Goal: Transaction & Acquisition: Purchase product/service

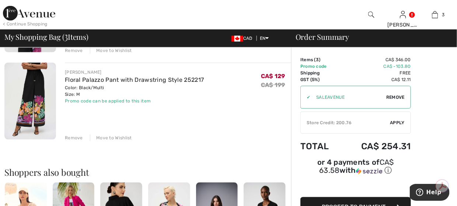
scroll to position [221, 0]
click at [103, 138] on div "Move to Wishlist" at bounding box center [111, 137] width 42 height 7
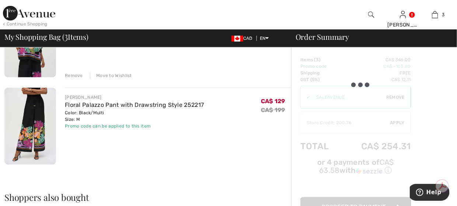
scroll to position [184, 0]
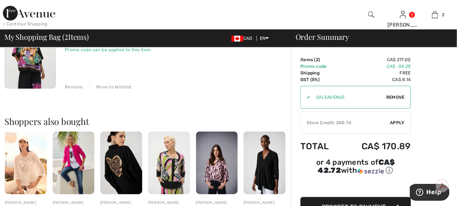
click at [108, 88] on div "Move to Wishlist" at bounding box center [111, 87] width 42 height 7
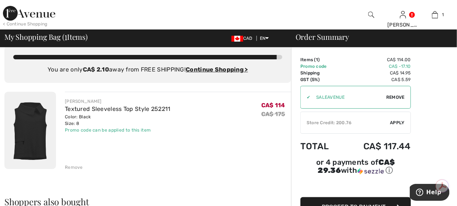
scroll to position [0, 0]
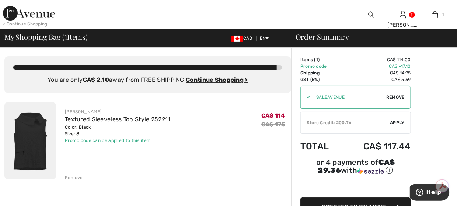
click at [10, 13] on img at bounding box center [29, 13] width 52 height 15
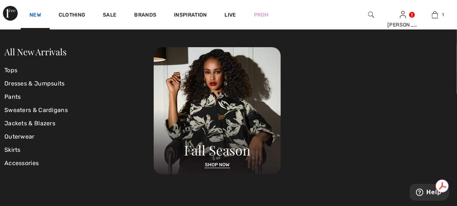
click at [36, 17] on link "New" at bounding box center [34, 16] width 11 height 8
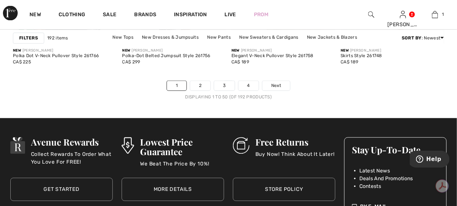
scroll to position [3060, 0]
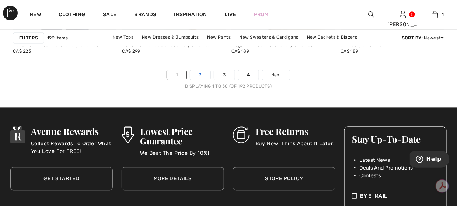
click at [201, 77] on link "2" at bounding box center [200, 75] width 20 height 10
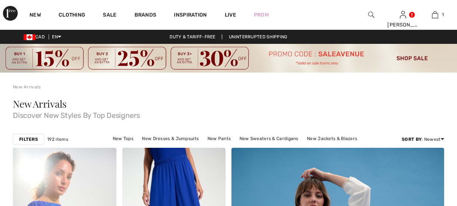
checkbox input "true"
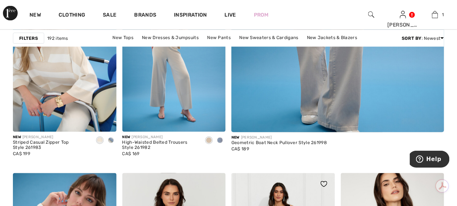
scroll to position [332, 0]
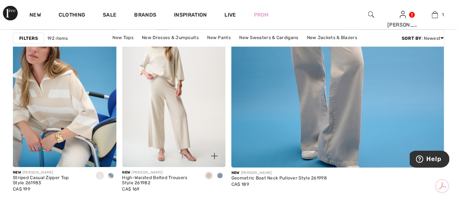
click at [183, 102] on img at bounding box center [174, 89] width 104 height 155
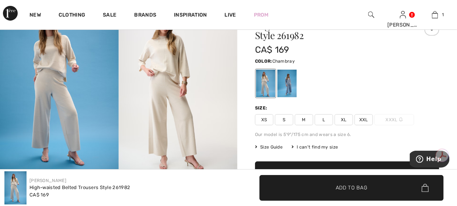
click at [291, 84] on div at bounding box center [287, 84] width 19 height 28
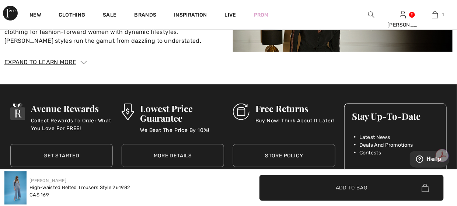
scroll to position [1106, 0]
